Goal: Use online tool/utility: Utilize a website feature to perform a specific function

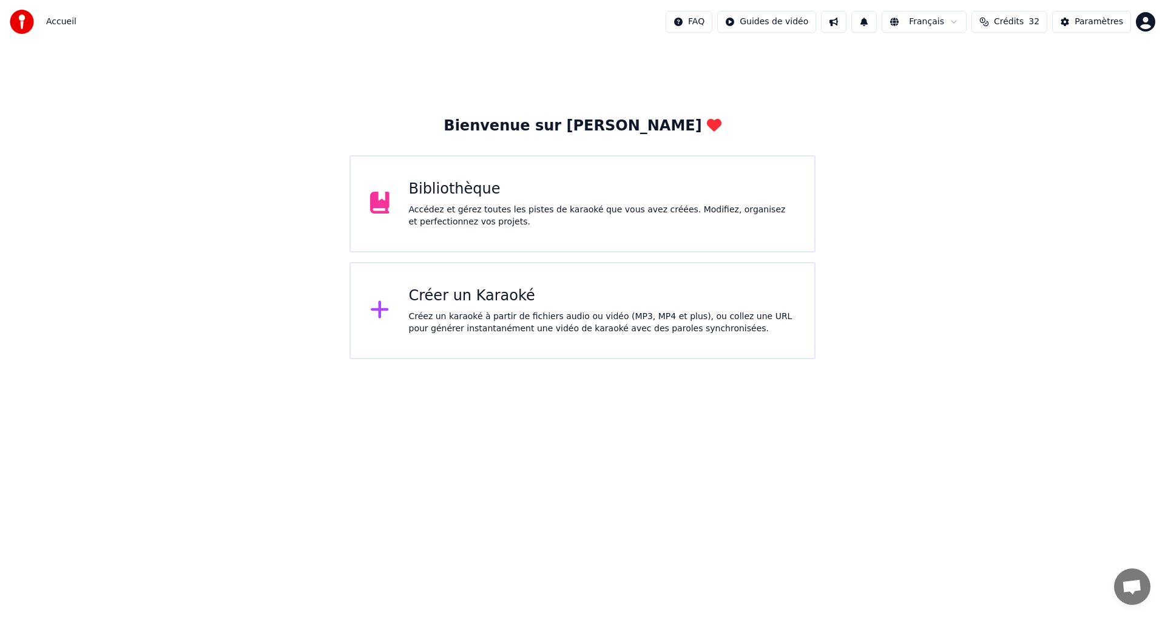
click at [502, 306] on div "Créer un Karaoké Créez un karaoké à partir de fichiers audio ou vidéo (MP3, MP4…" at bounding box center [602, 310] width 386 height 49
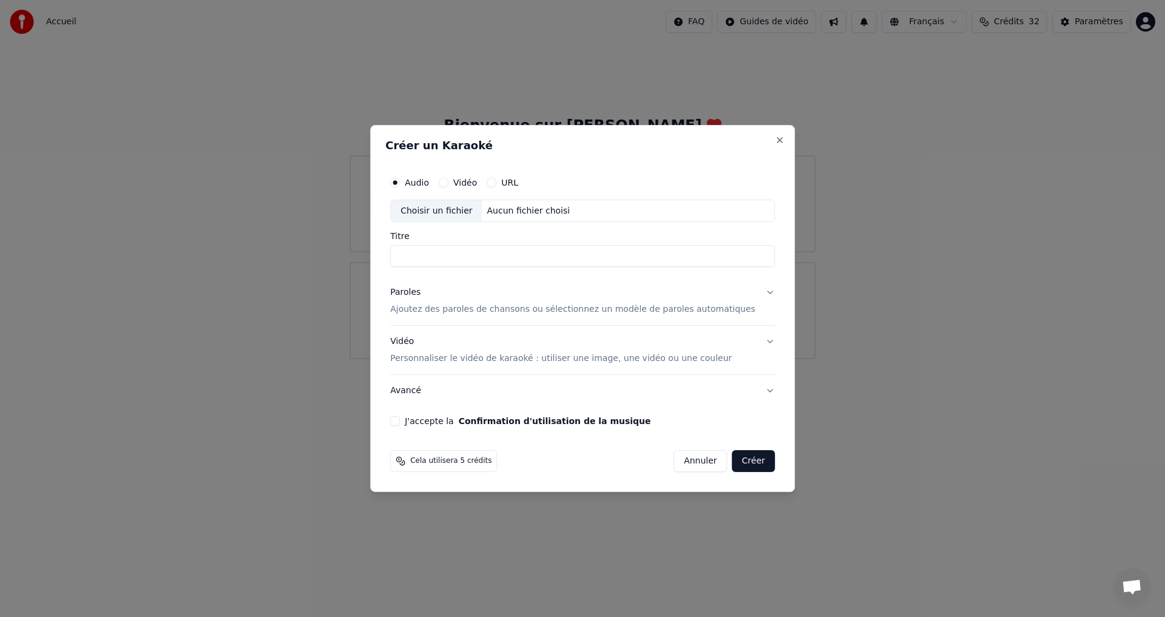
click at [451, 212] on div "Choisir un fichier" at bounding box center [436, 211] width 91 height 22
type input "**********"
click at [684, 344] on div "Vidéo Personnaliser le vidéo de karaoké : utiliser une image, une vidéo ou une …" at bounding box center [560, 350] width 341 height 29
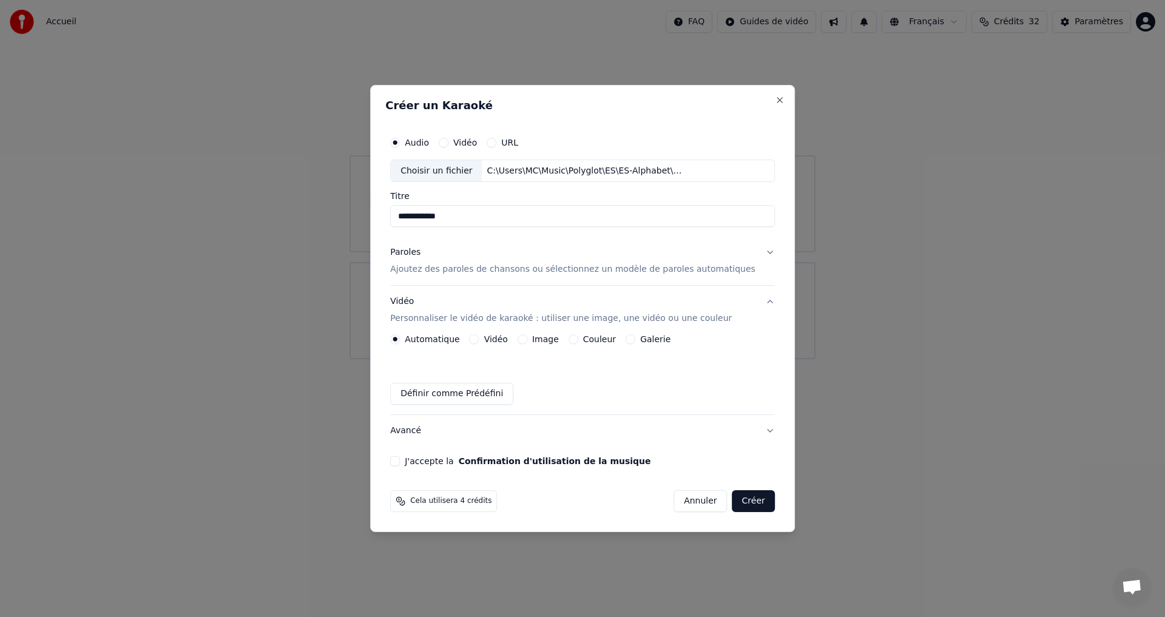
click at [400, 457] on button "J'accepte la Confirmation d'utilisation de la musique" at bounding box center [395, 461] width 10 height 10
click at [722, 264] on p "Ajoutez des paroles de chansons ou sélectionnez un modèle de paroles automatiqu…" at bounding box center [572, 270] width 365 height 12
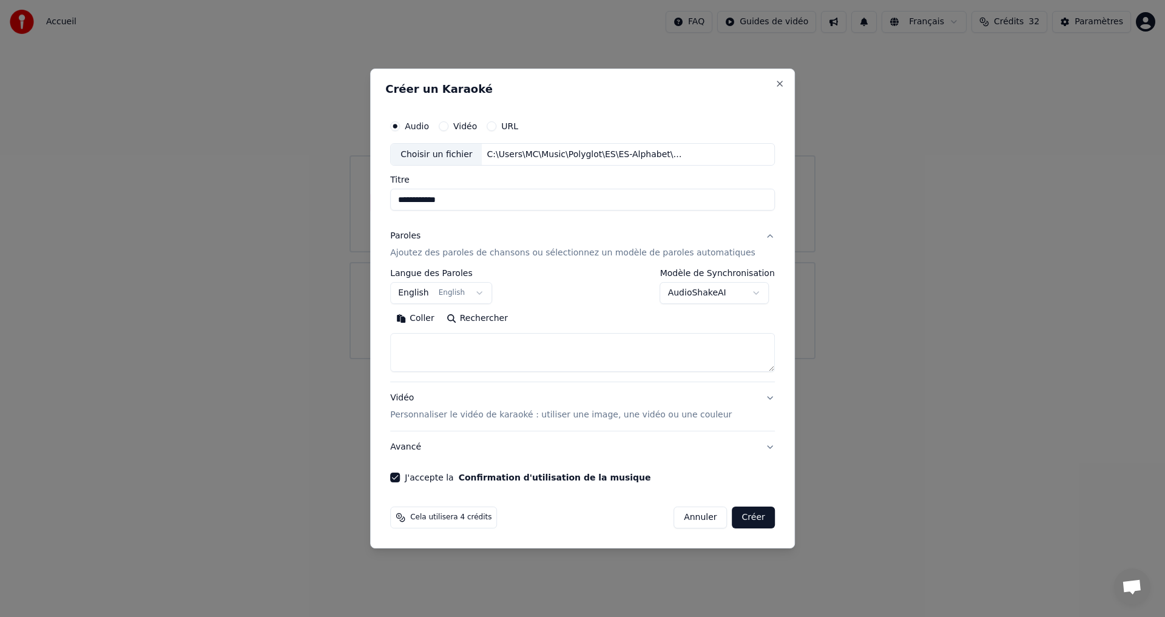
click at [451, 357] on textarea at bounding box center [582, 353] width 385 height 39
paste textarea "**********"
type textarea "**********"
click at [748, 516] on button "Créer" at bounding box center [753, 517] width 42 height 22
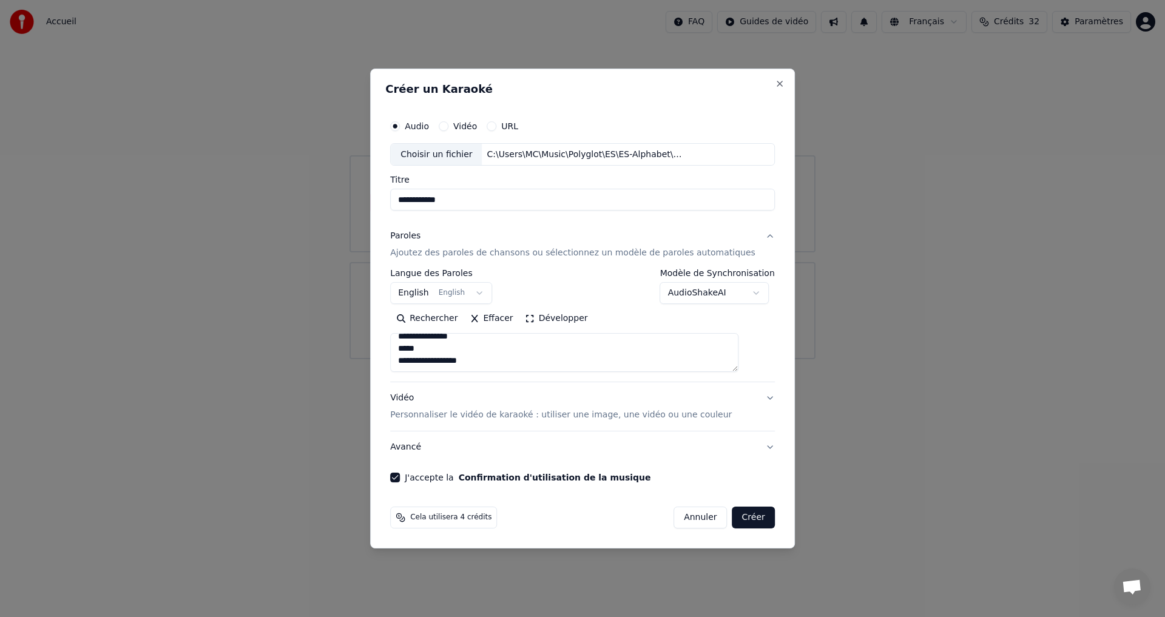
select select "**"
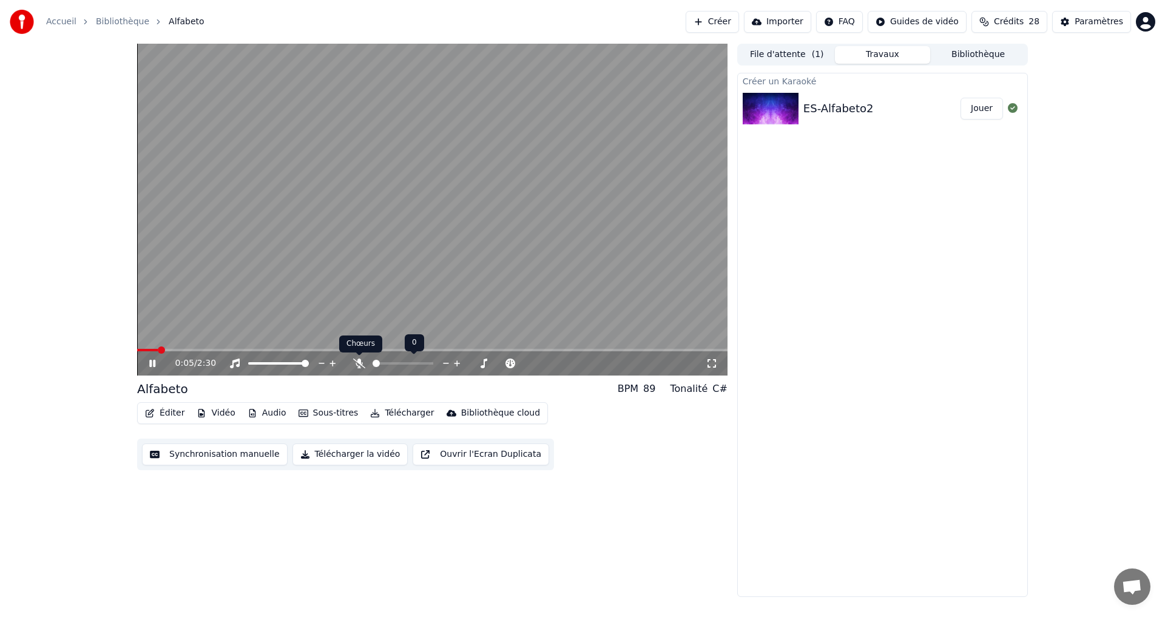
click at [354, 363] on icon at bounding box center [359, 363] width 12 height 10
click at [157, 364] on icon at bounding box center [161, 363] width 29 height 10
click at [209, 414] on button "Vidéo" at bounding box center [216, 413] width 48 height 17
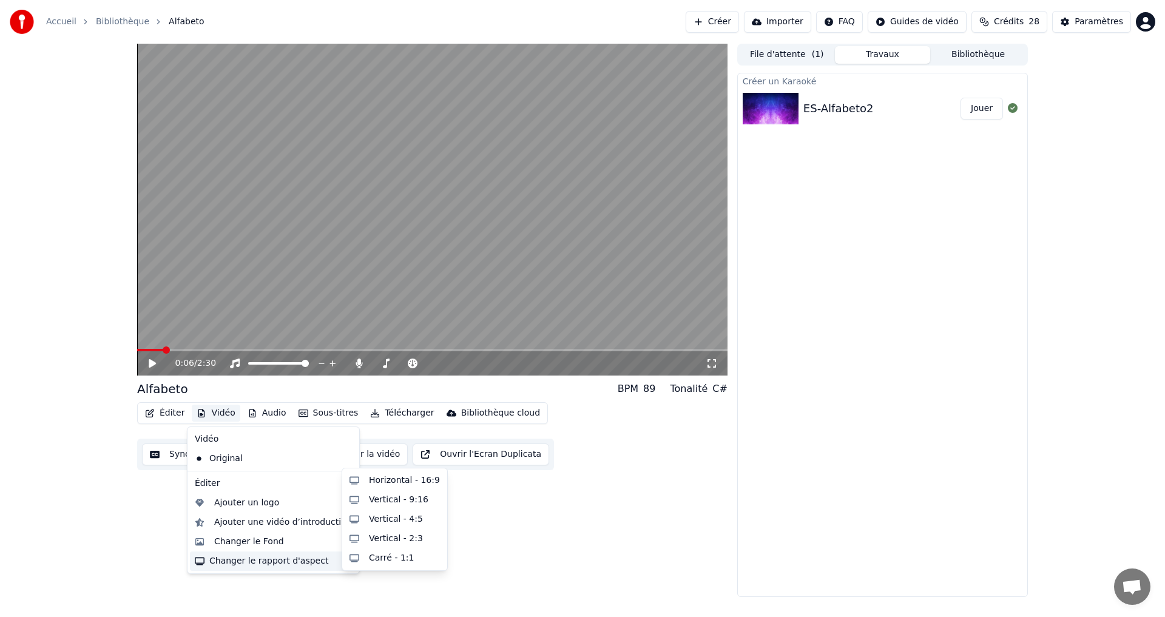
click at [264, 559] on div "Changer le rapport d'aspect" at bounding box center [273, 560] width 167 height 19
click at [415, 506] on div "Vertical - 9:16" at bounding box center [395, 499] width 100 height 19
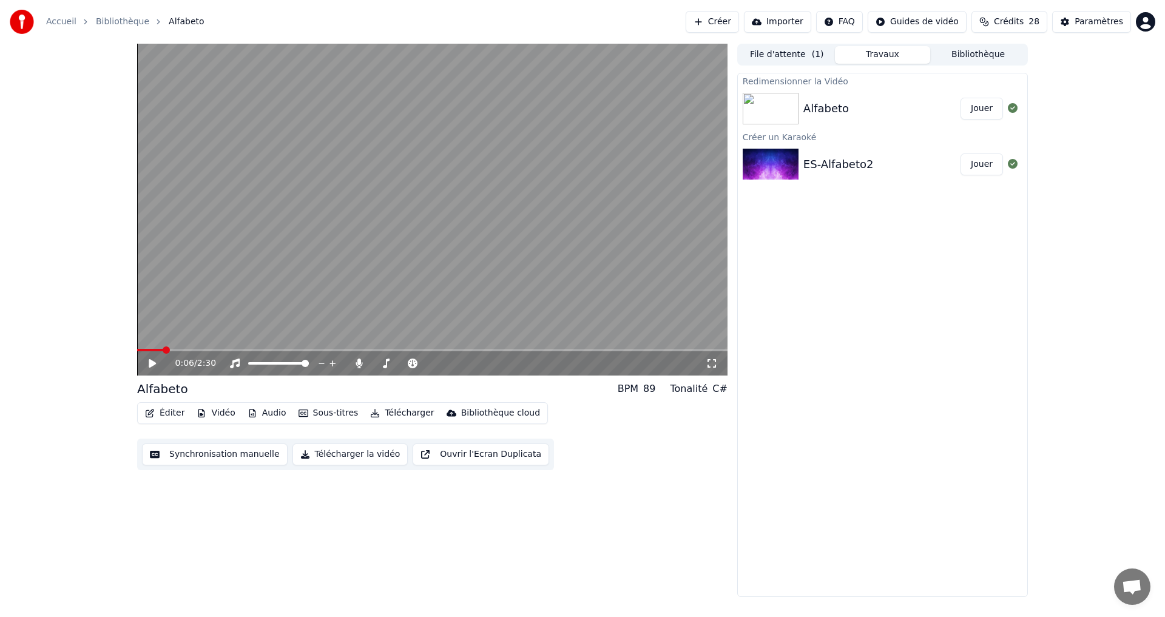
click at [147, 358] on icon at bounding box center [161, 363] width 29 height 10
click at [983, 101] on button "Jouer" at bounding box center [981, 109] width 42 height 22
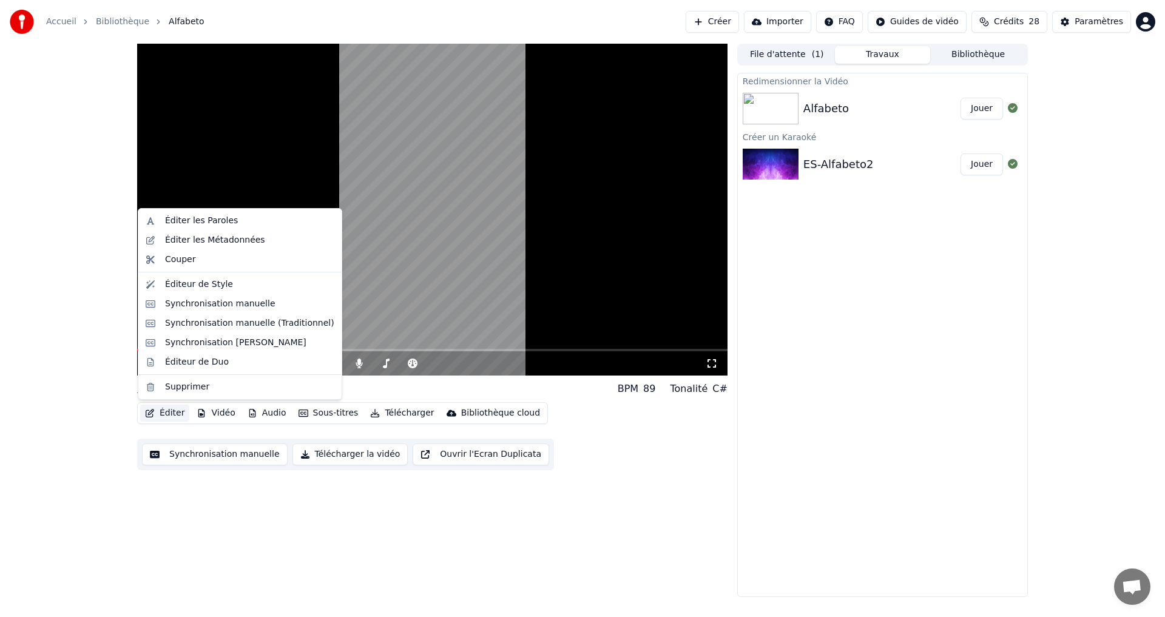
click at [170, 412] on button "Éditer" at bounding box center [164, 413] width 49 height 17
click at [219, 284] on div "Éditeur de Style" at bounding box center [199, 284] width 68 height 12
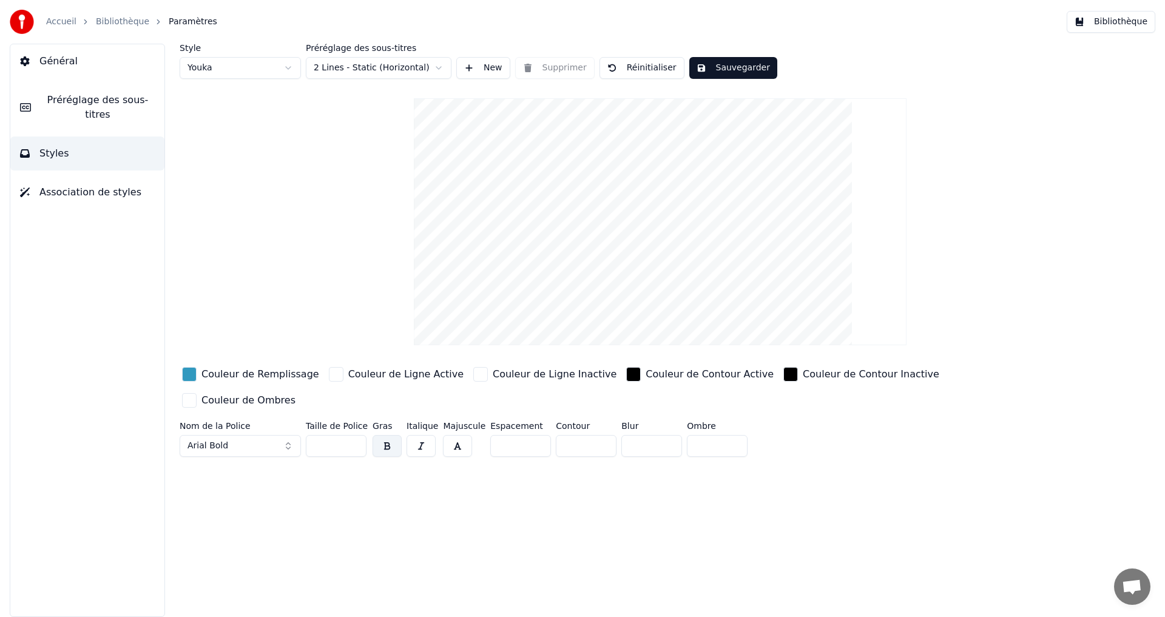
drag, startPoint x: 329, startPoint y: 420, endPoint x: 241, endPoint y: 429, distance: 89.0
click at [241, 429] on div "Nom de la Police Arial Bold Taille de Police *** Gras Italique Majuscule Espace…" at bounding box center [587, 442] width 815 height 40
type input "**"
click at [721, 69] on button "Sauvegarder" at bounding box center [733, 68] width 88 height 22
drag, startPoint x: 724, startPoint y: 64, endPoint x: 580, endPoint y: 76, distance: 144.3
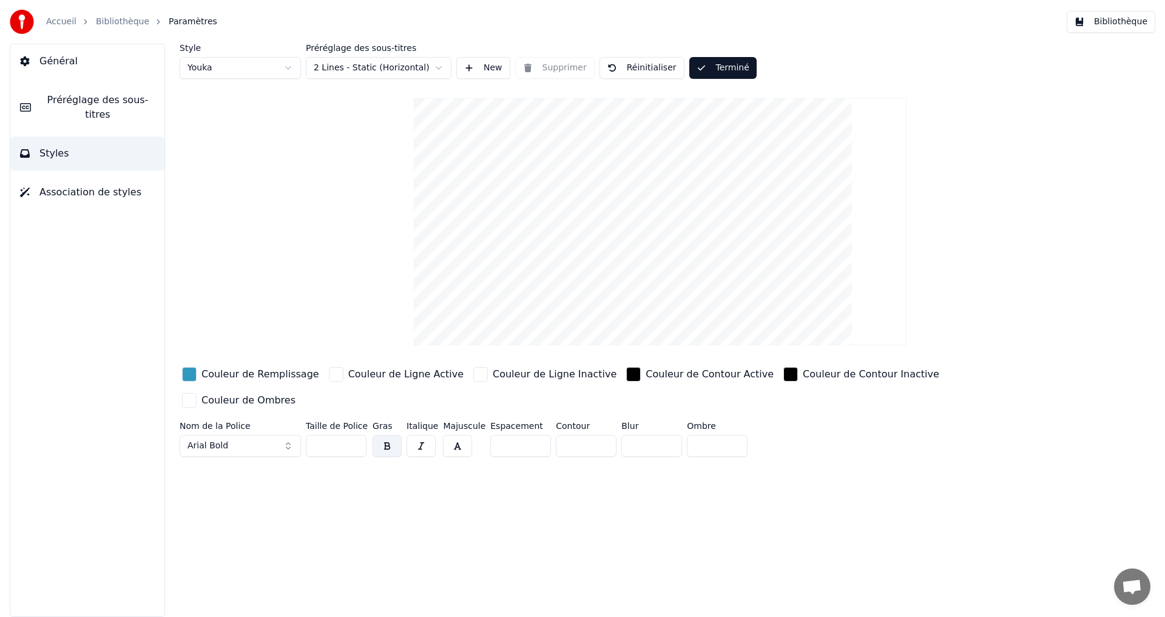
click at [725, 65] on button "Terminé" at bounding box center [722, 68] width 67 height 22
click at [89, 101] on span "Préréglage des sous-titres" at bounding box center [98, 107] width 114 height 29
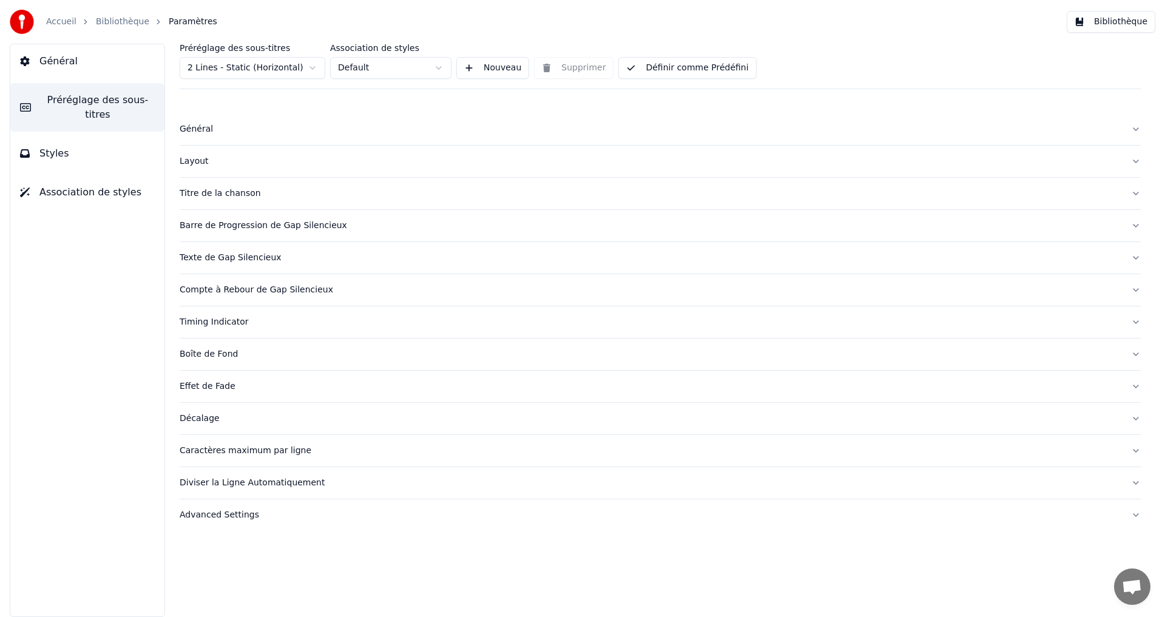
drag, startPoint x: 651, startPoint y: 74, endPoint x: 750, endPoint y: 90, distance: 99.6
click at [653, 74] on button "Définir comme Prédéfini" at bounding box center [687, 68] width 138 height 22
click at [1125, 17] on button "Bibliothèque" at bounding box center [1110, 22] width 89 height 22
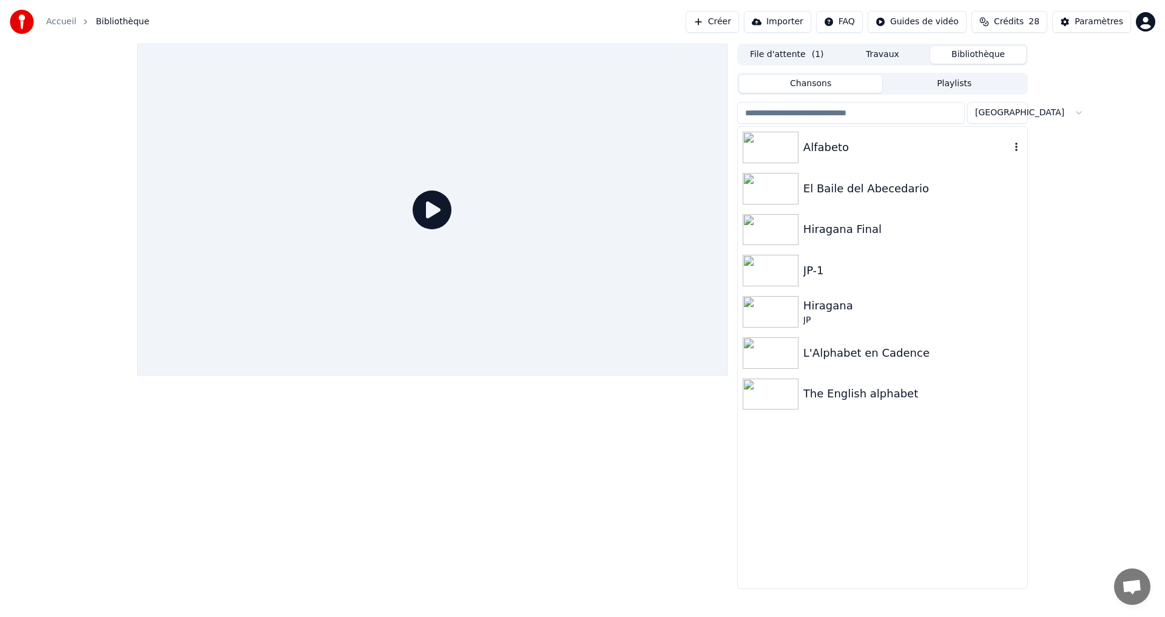
click at [936, 142] on div "Alfabeto" at bounding box center [906, 147] width 207 height 17
